Goal: Find specific page/section: Find specific page/section

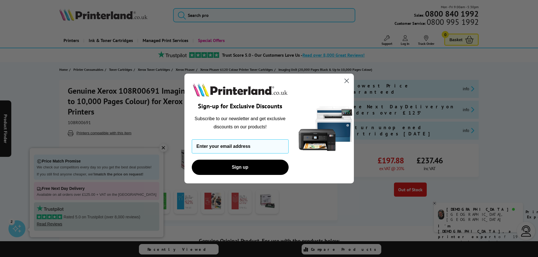
click at [347, 85] on circle "Close dialog" at bounding box center [345, 80] width 9 height 9
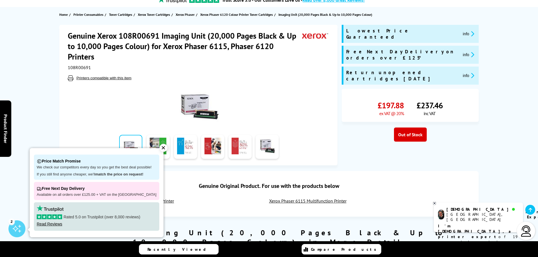
scroll to position [56, 0]
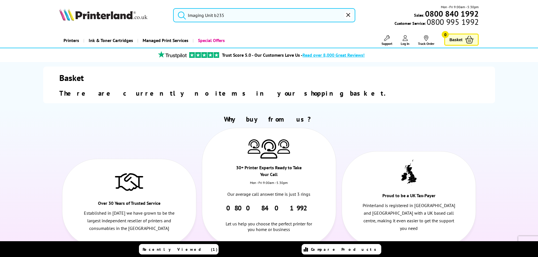
click at [237, 16] on input "Imaging Unit b235" at bounding box center [264, 15] width 182 height 14
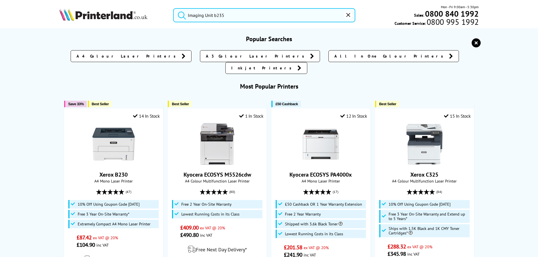
click at [277, 16] on input "Imaging Unit b235" at bounding box center [264, 15] width 182 height 14
click at [173, 8] on button "submit" at bounding box center [180, 14] width 14 height 12
click at [238, 16] on input "Imaging Unit b235" at bounding box center [264, 15] width 182 height 14
click at [173, 8] on button "submit" at bounding box center [180, 14] width 14 height 12
click at [208, 17] on input "Imaging Unit b235" at bounding box center [264, 15] width 182 height 14
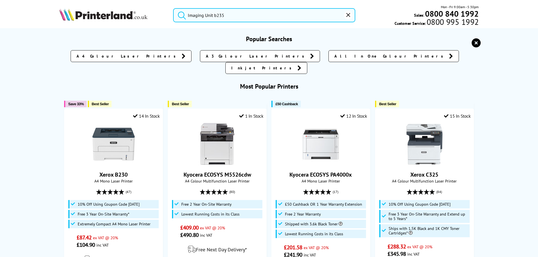
click at [204, 14] on input "Imaging Unit b235" at bounding box center [264, 15] width 182 height 14
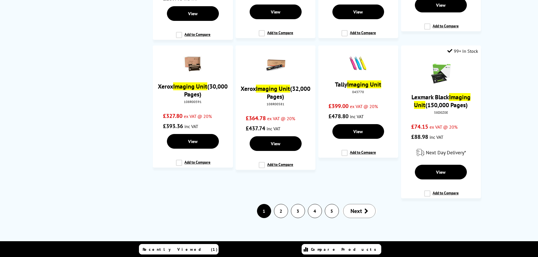
scroll to position [716, 0]
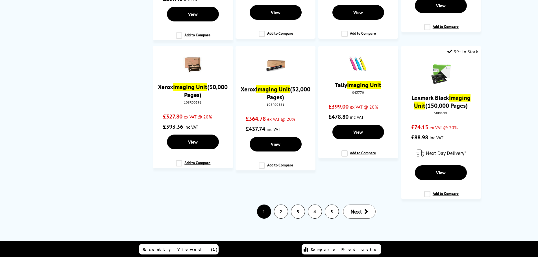
type input "ImagingUnit b235"
